Goal: Task Accomplishment & Management: Use online tool/utility

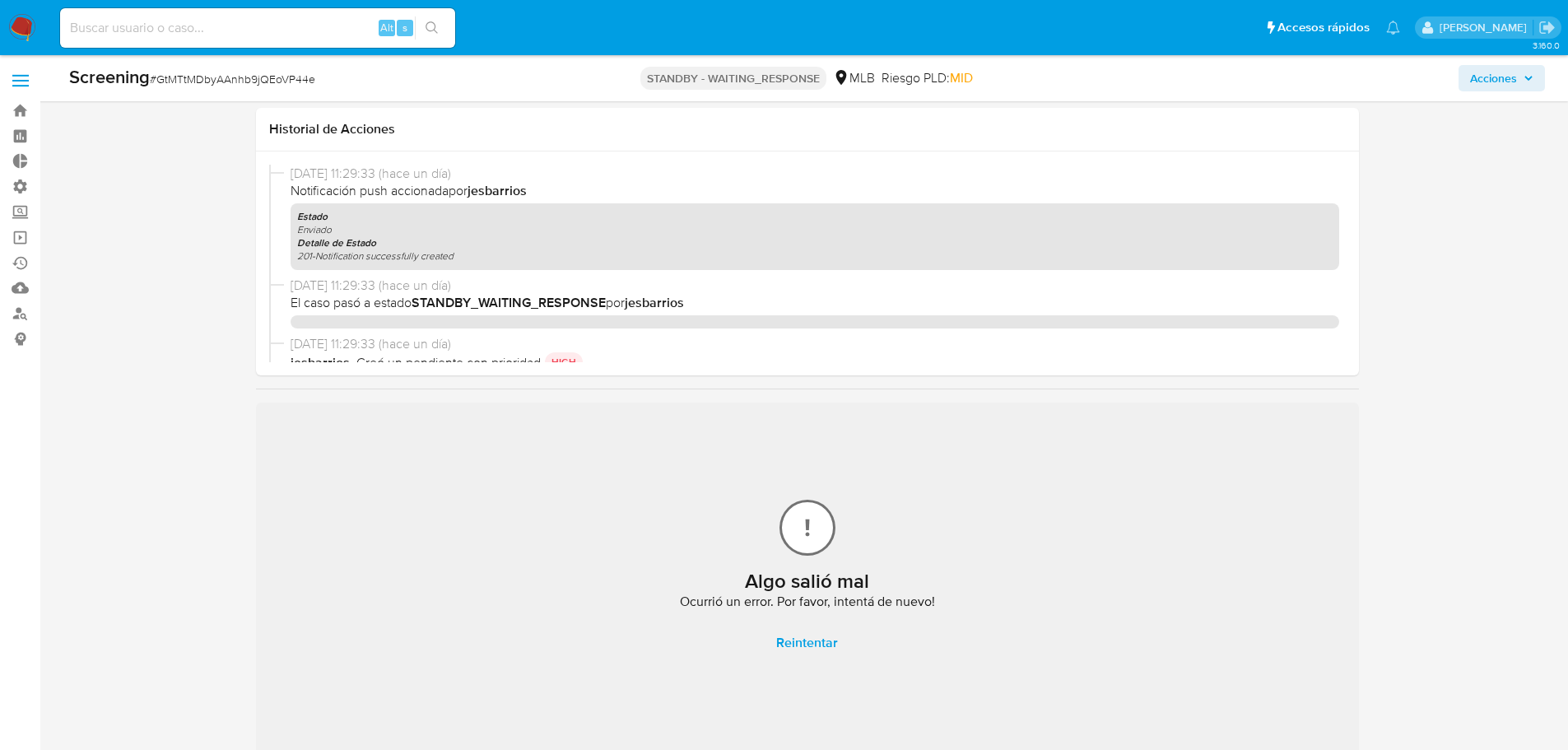
select select "10"
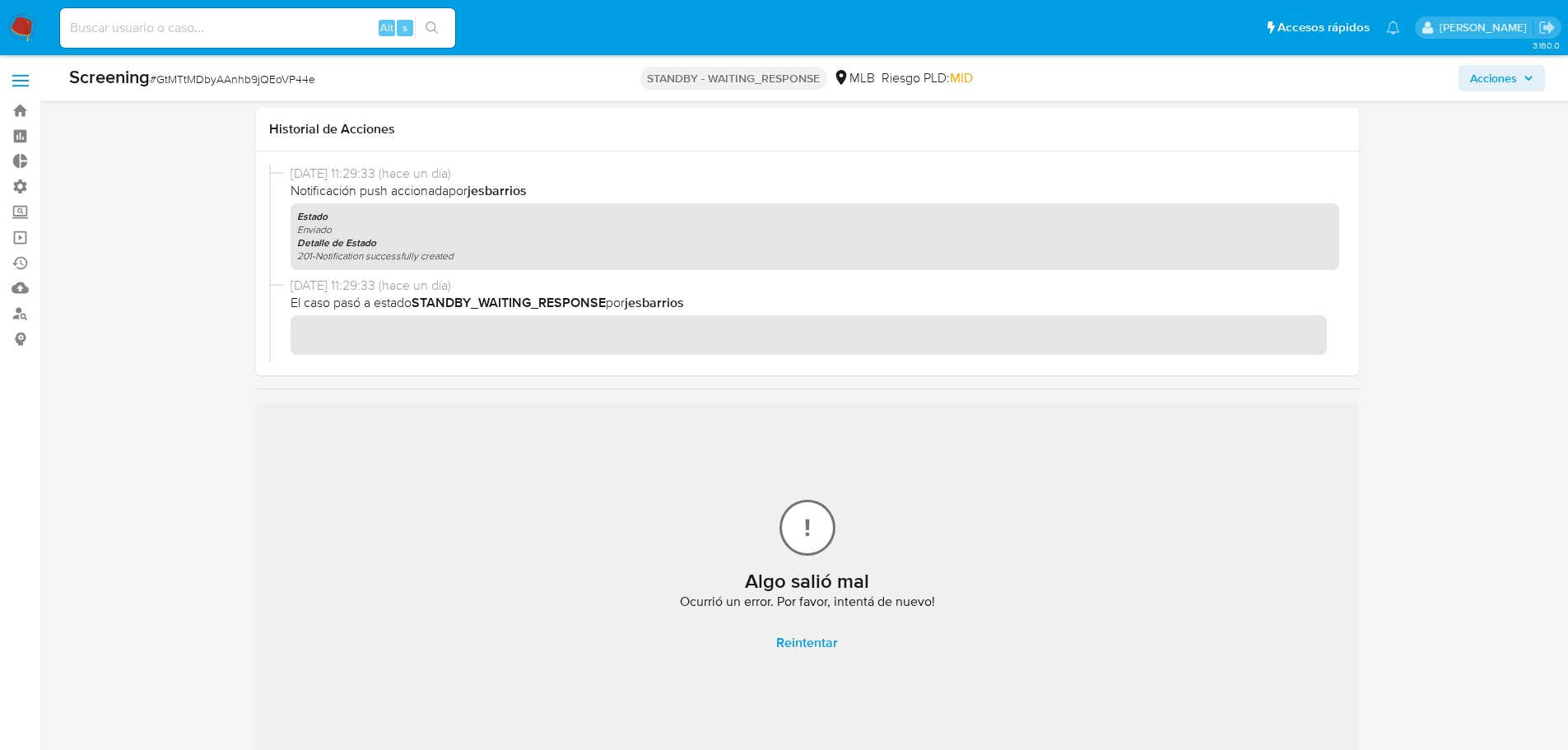
scroll to position [164, 0]
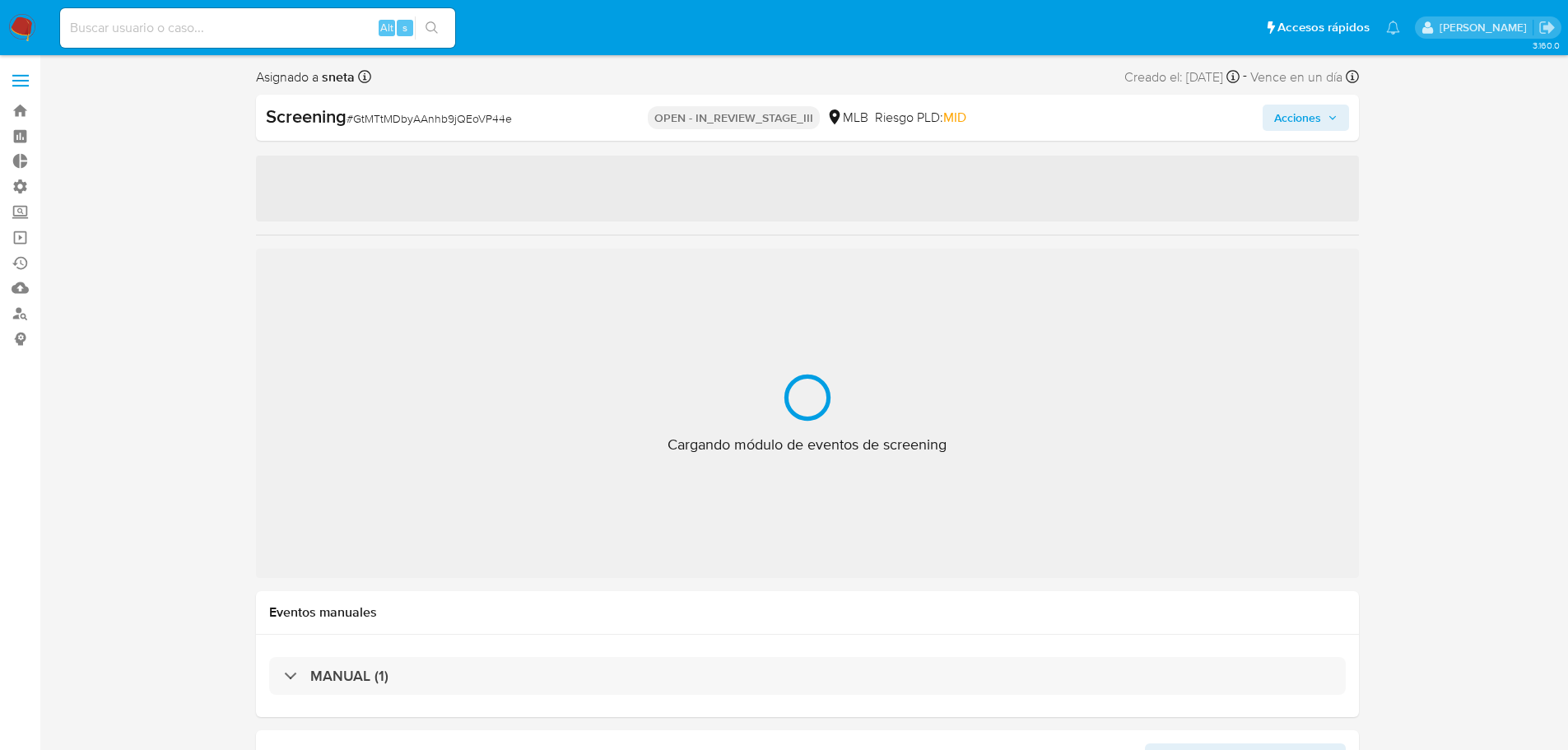
select select "10"
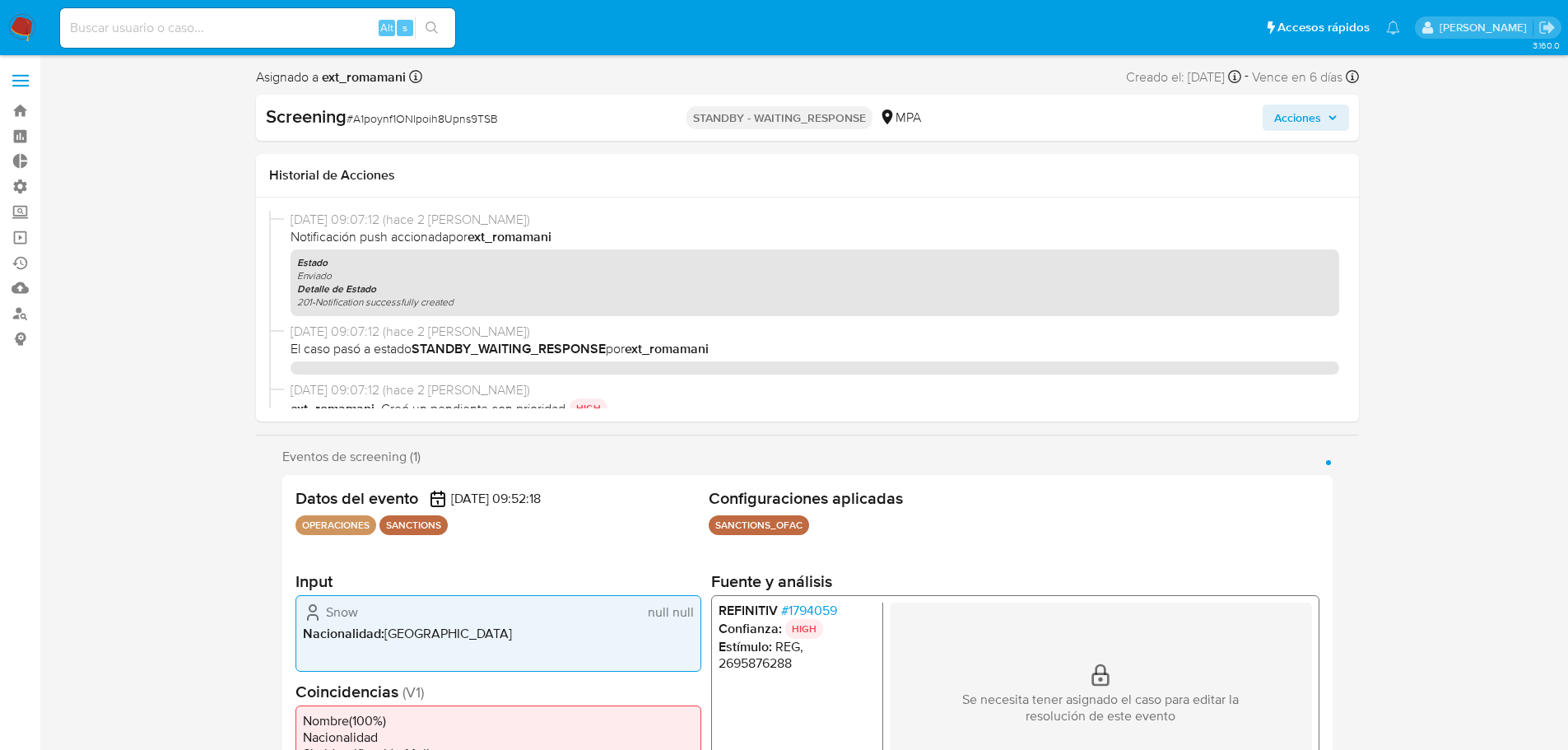
select select "10"
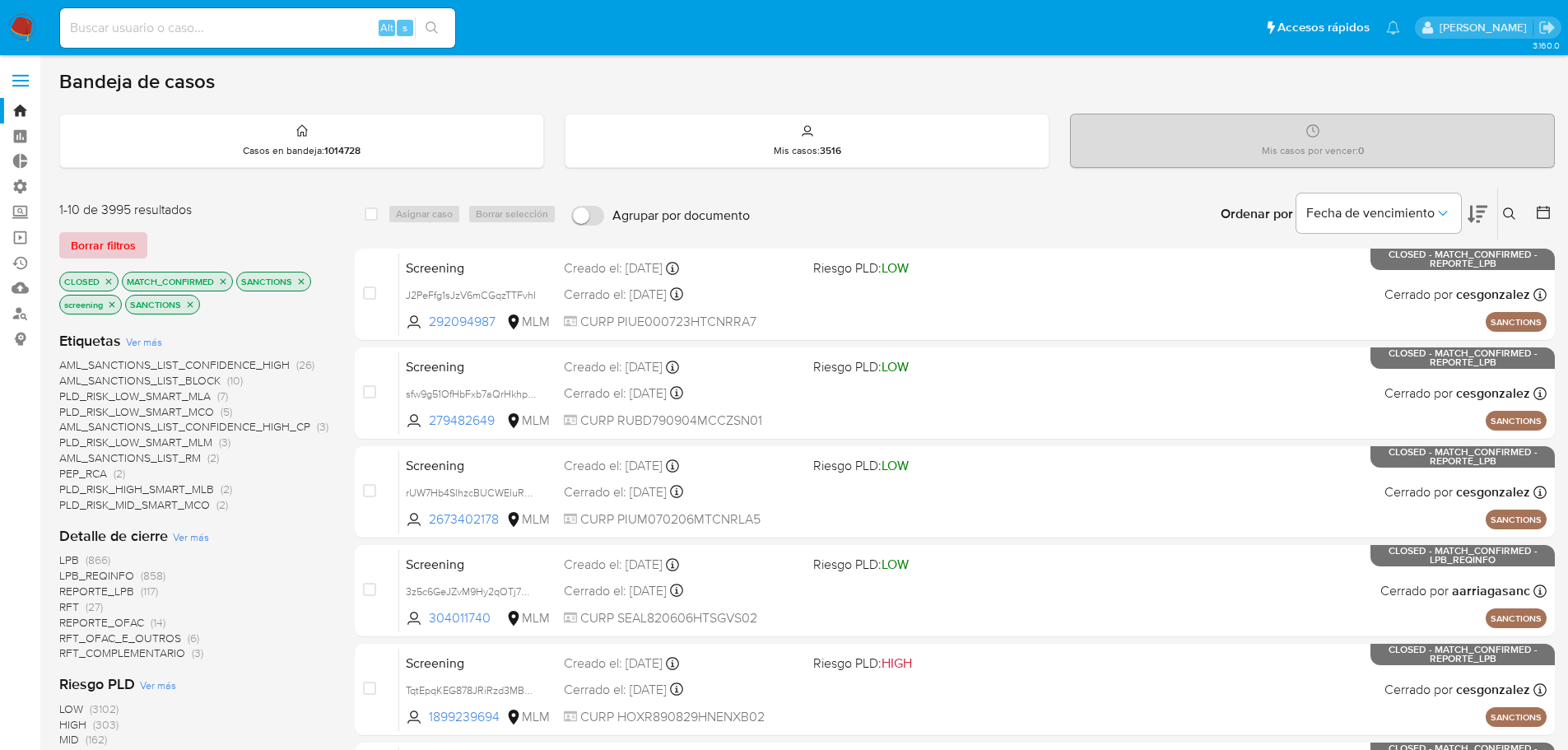
click at [124, 238] on span "Borrar filtros" at bounding box center [103, 245] width 65 height 23
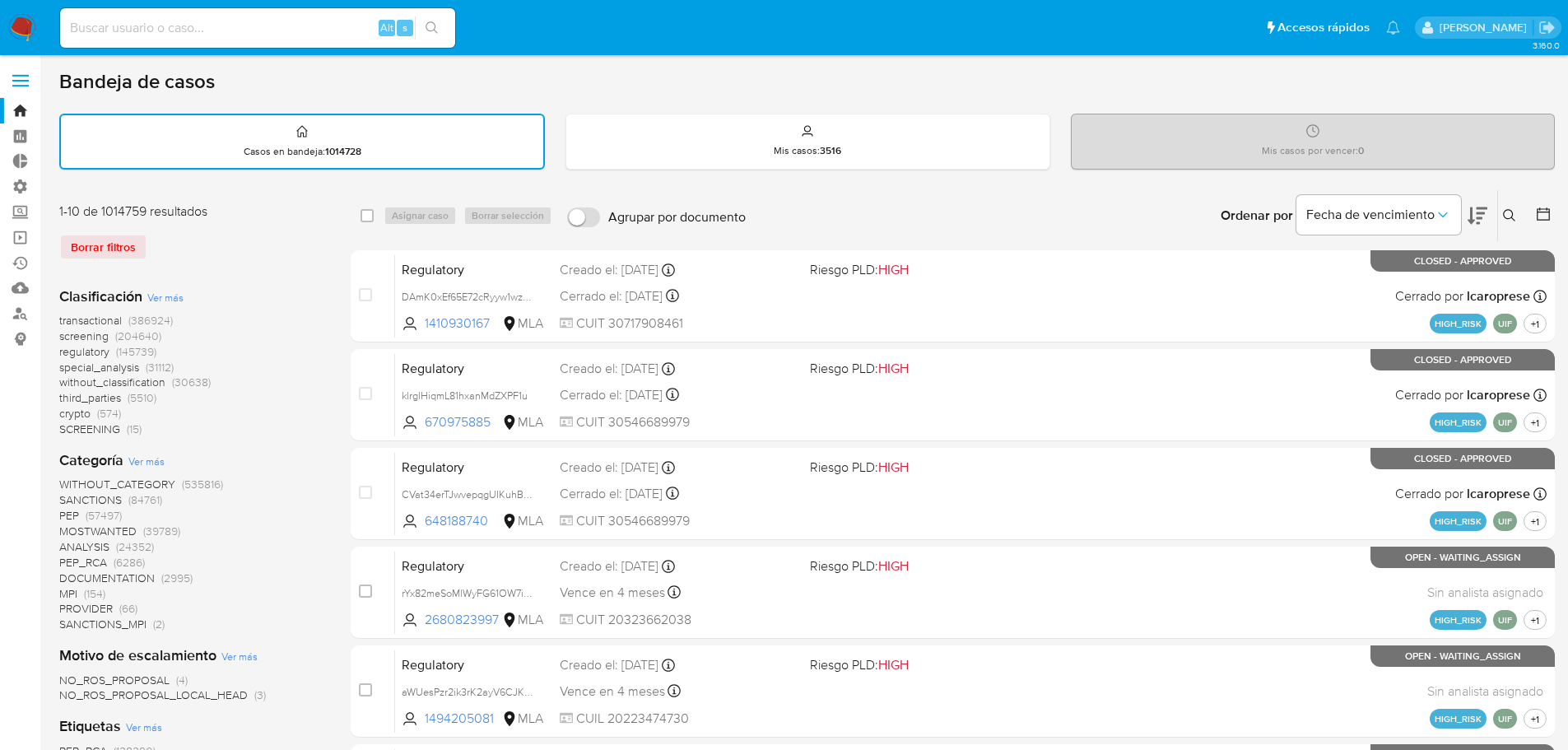
click at [76, 410] on span "crypto" at bounding box center [74, 413] width 31 height 17
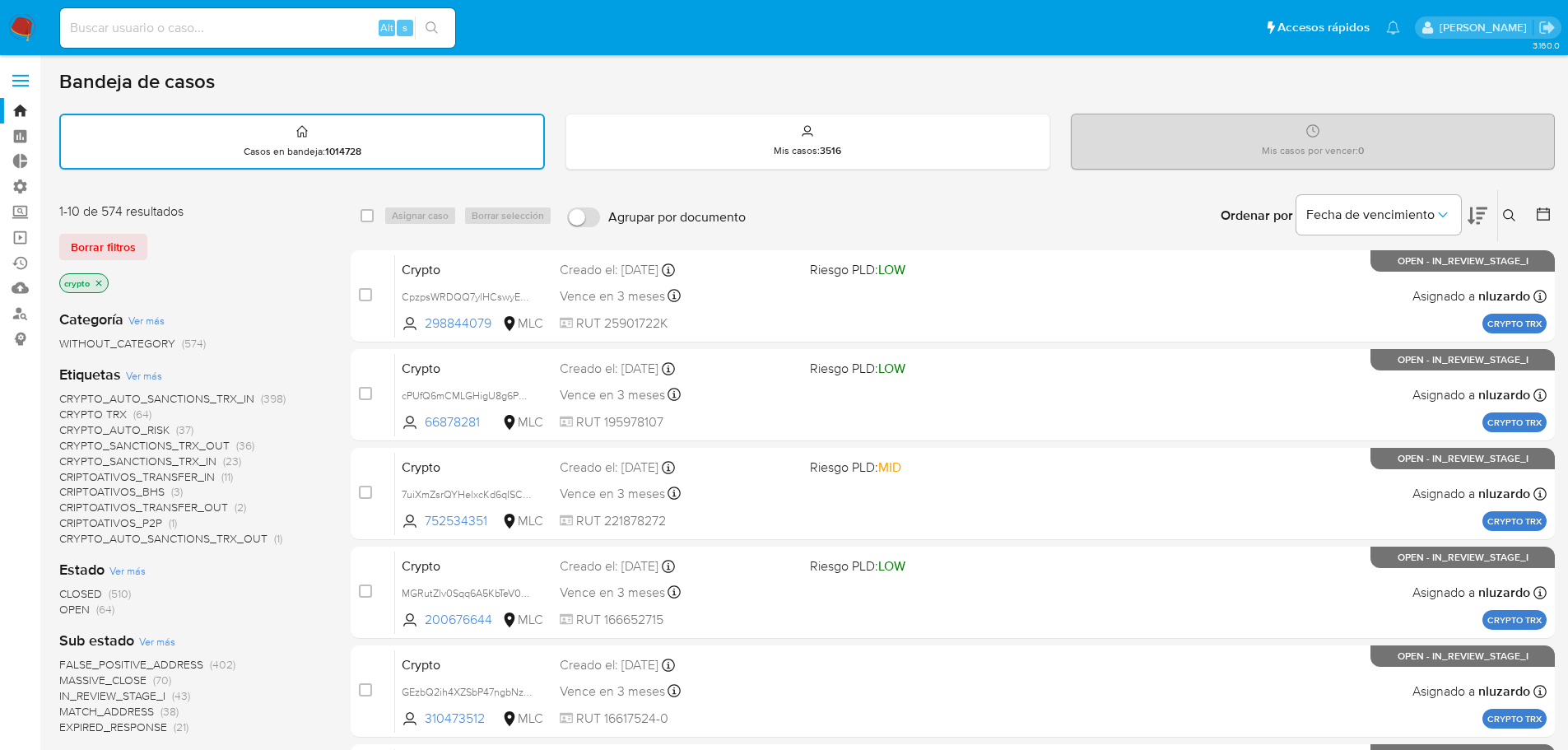
scroll to position [83, 0]
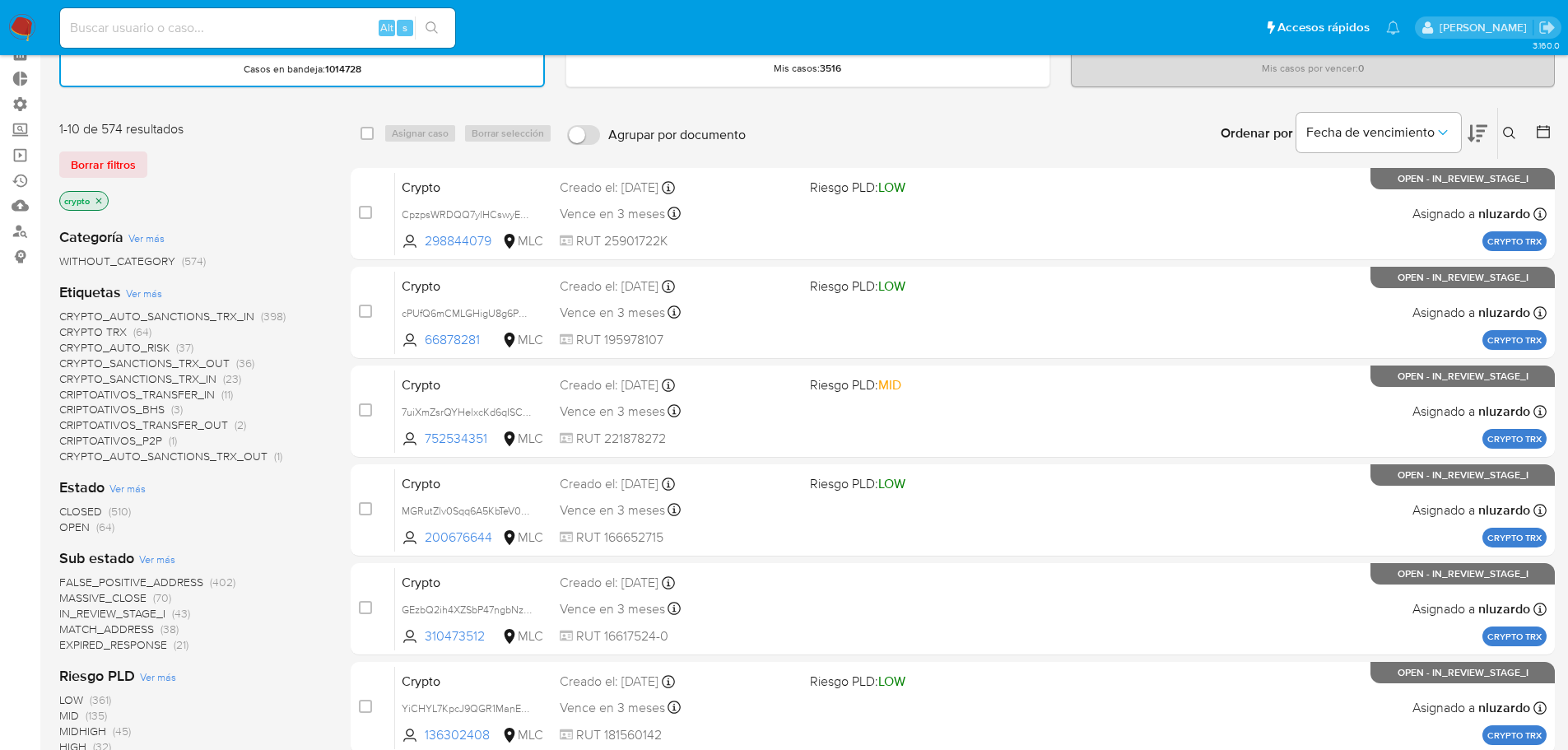
click at [159, 375] on span "CRYPTO_SANCTIONS_TRX_IN" at bounding box center [138, 379] width 157 height 17
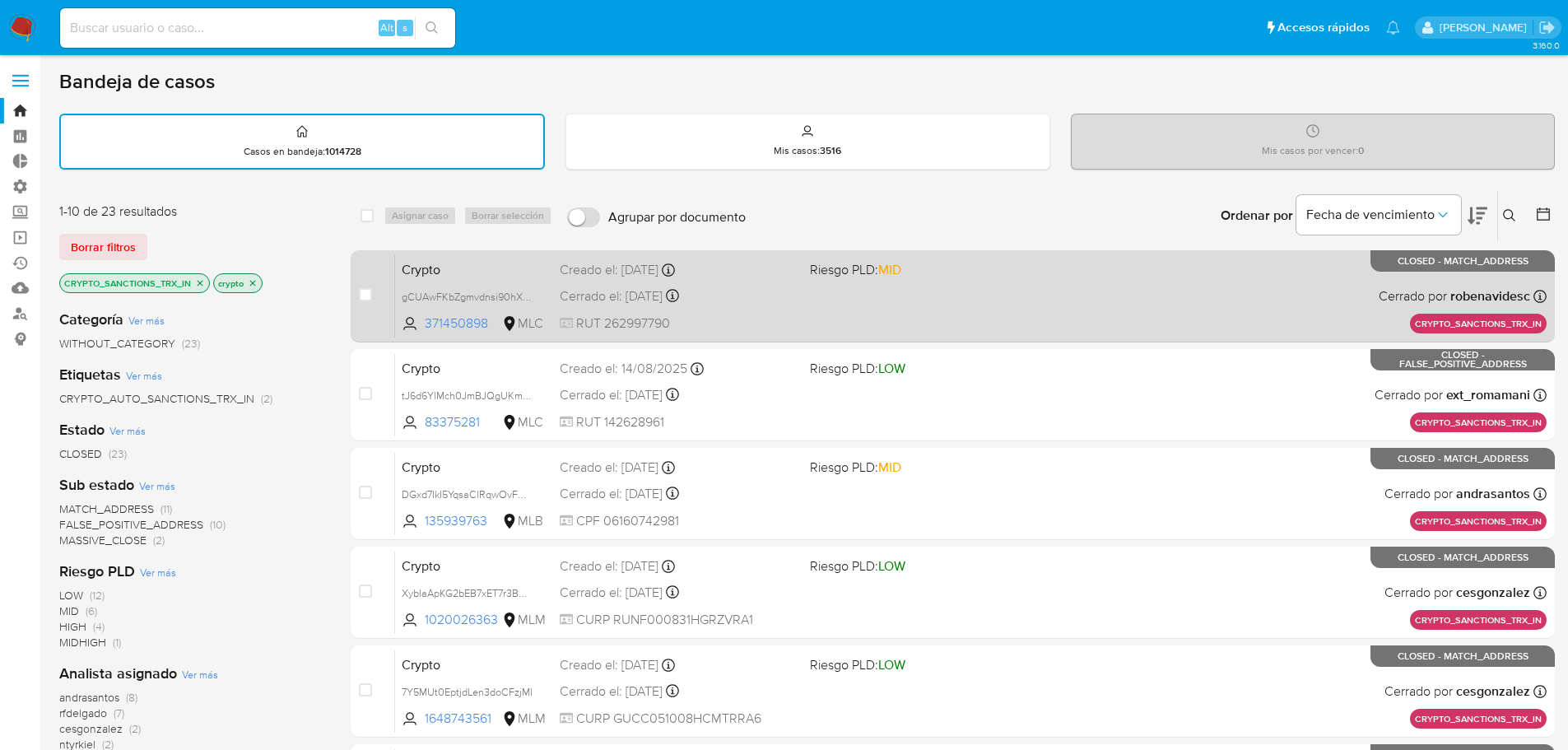
click at [1061, 302] on div "Crypto gCUAwFKbZgmvdnsi90hXt8pz 371450898 MLC Riesgo PLD: MID Creado el: 02/09/…" at bounding box center [971, 296] width 1152 height 83
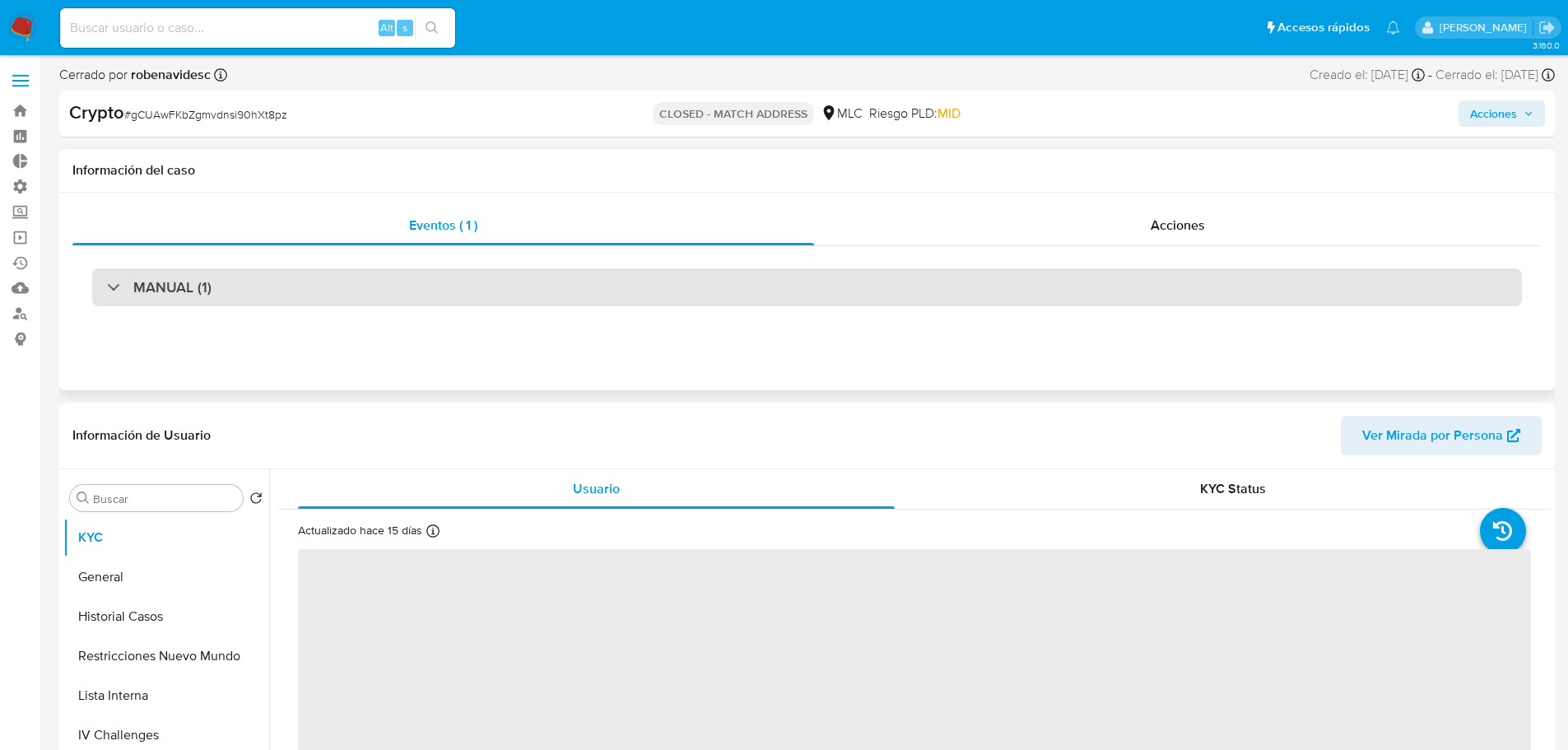
click at [433, 294] on div "MANUAL (1)" at bounding box center [806, 287] width 1429 height 38
select select "10"
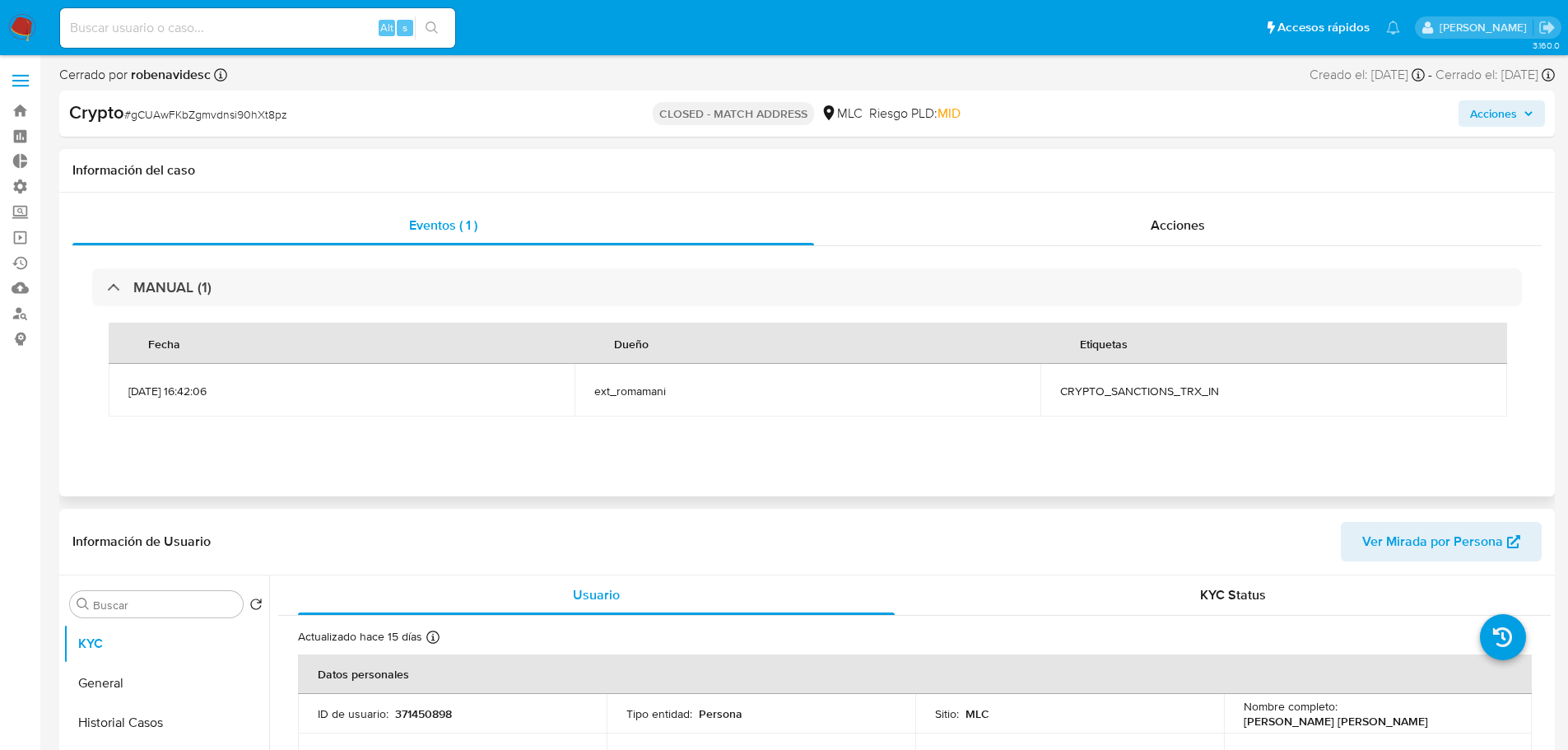
click at [1151, 393] on span "CRYPTO_SANCTIONS_TRX_IN" at bounding box center [1273, 391] width 426 height 15
copy span "CRYPTO_SANCTIONS_TRX_IN"
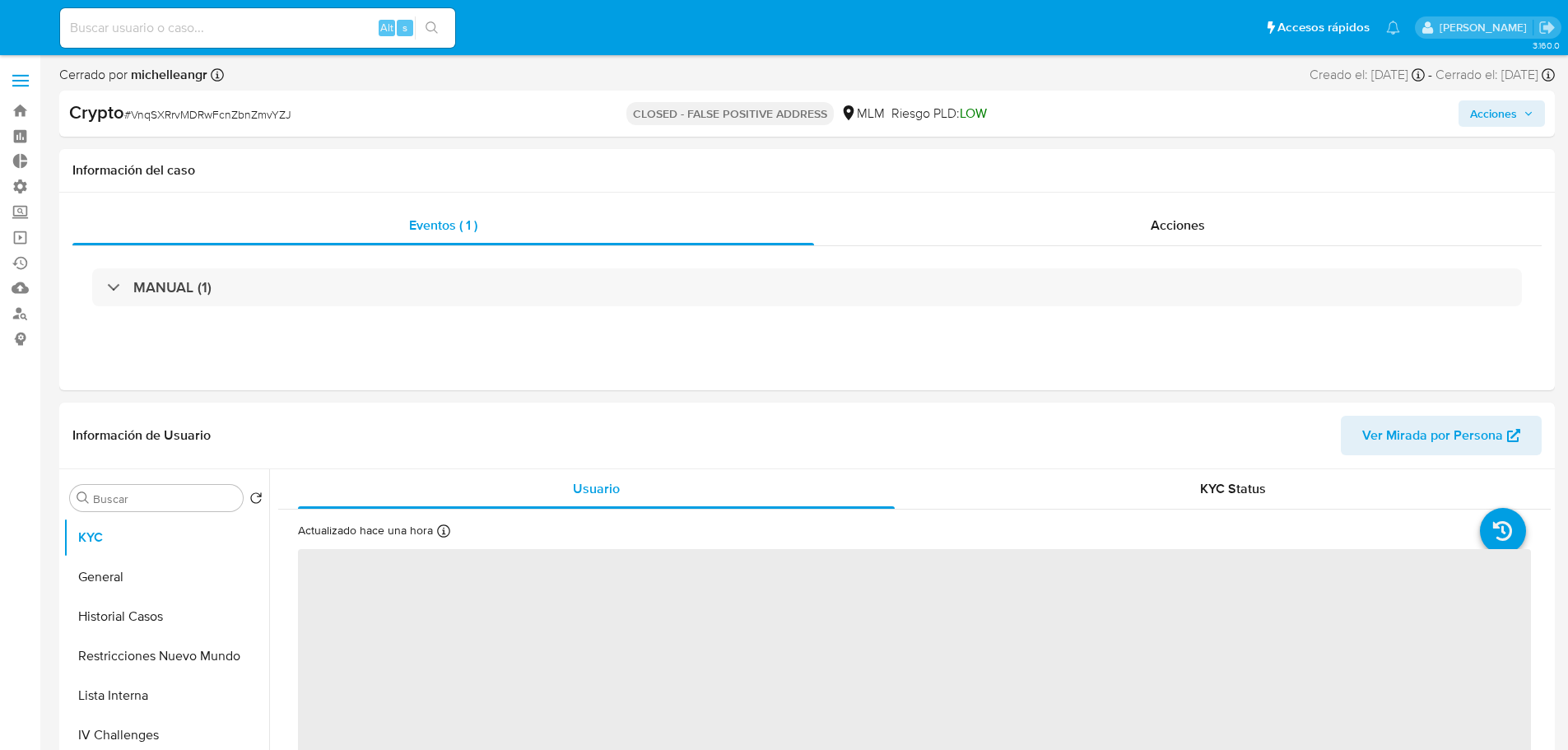
select select "10"
